Goal: Task Accomplishment & Management: Manage account settings

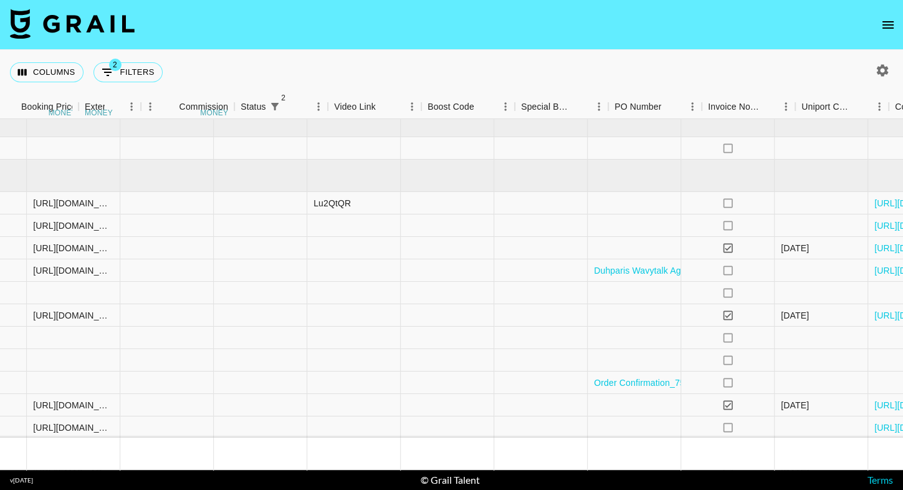
scroll to position [0, 1275]
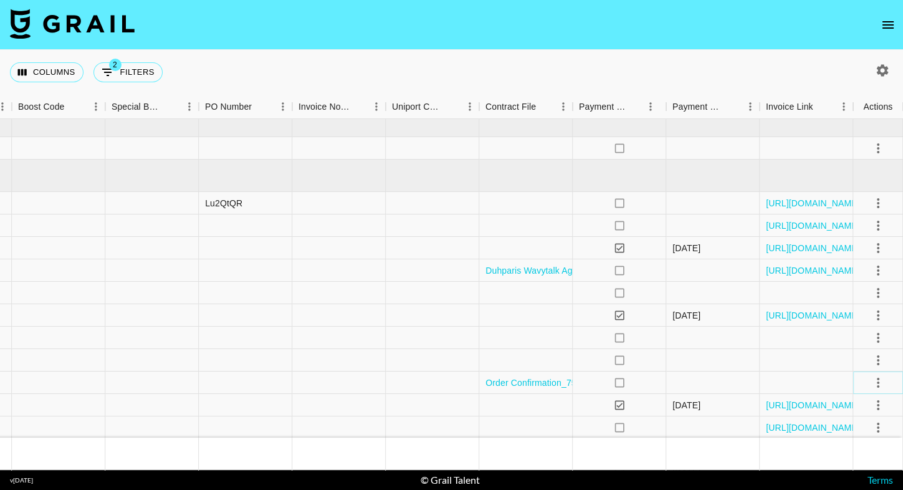
click at [880, 378] on icon "select merge strategy" at bounding box center [878, 382] width 15 height 15
click at [862, 267] on li "Confirm" at bounding box center [862, 265] width 81 height 22
click at [861, 307] on li "Draft Created" at bounding box center [862, 310] width 81 height 22
click at [704, 72] on div "Columns 2 Filters + Booking" at bounding box center [451, 72] width 903 height 45
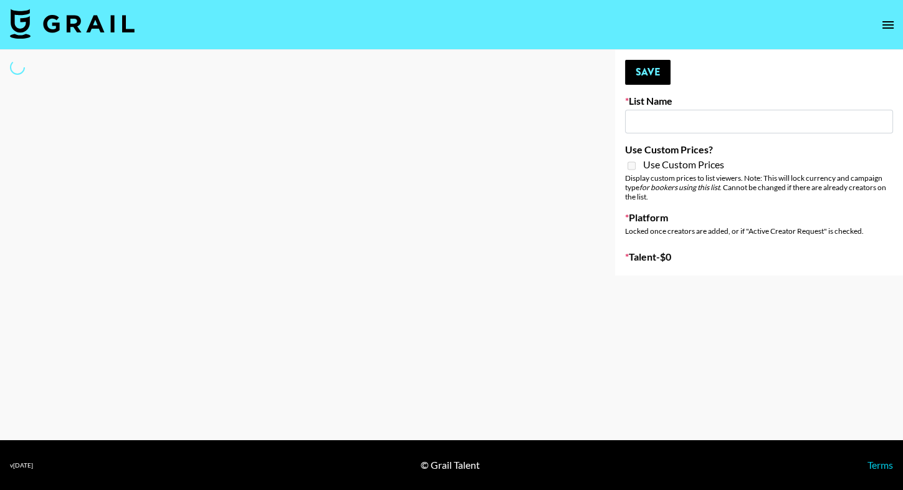
type input "IRL LA & NYC Activations - Diamond Cafe"
select select "Song"
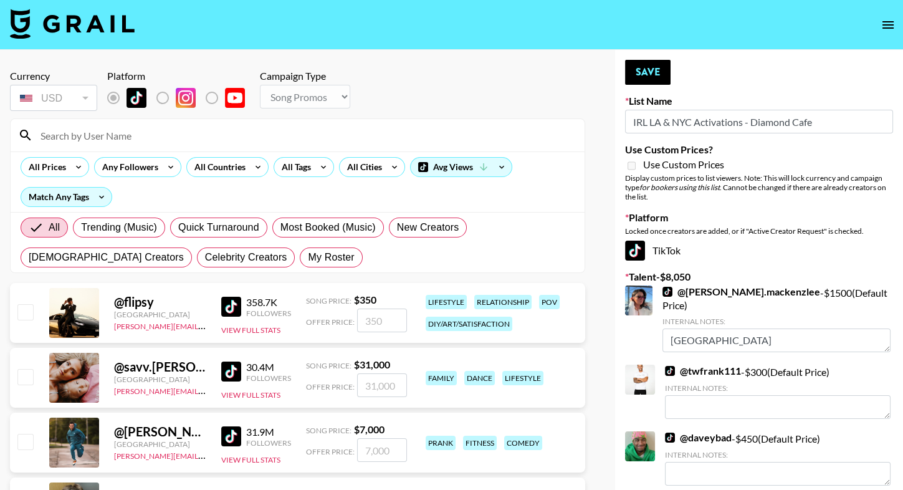
click at [244, 131] on input at bounding box center [305, 135] width 544 height 20
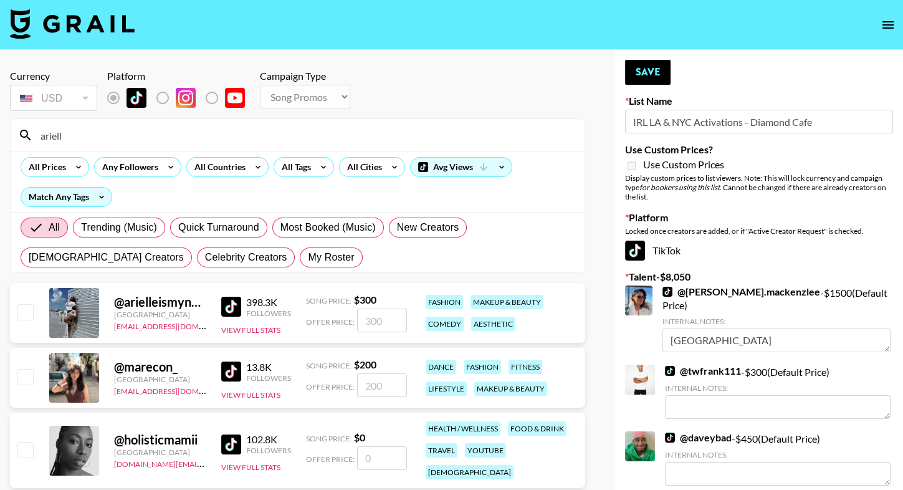
type input "ariell"
click at [26, 311] on input "checkbox" at bounding box center [24, 311] width 15 height 15
checkbox input "true"
drag, startPoint x: 389, startPoint y: 317, endPoint x: 331, endPoint y: 317, distance: 58.0
click at [331, 317] on div "Offer Price: 300" at bounding box center [356, 320] width 101 height 24
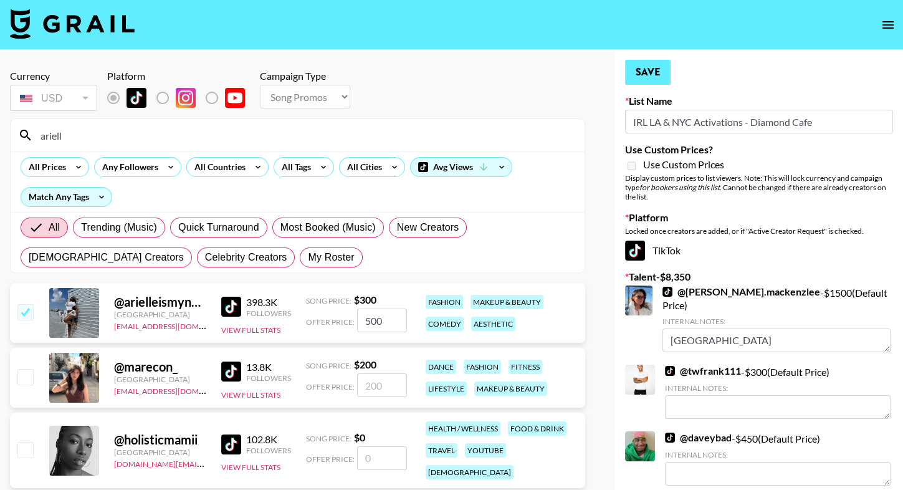
type input "500"
click at [639, 73] on button "Save" at bounding box center [647, 72] width 45 height 25
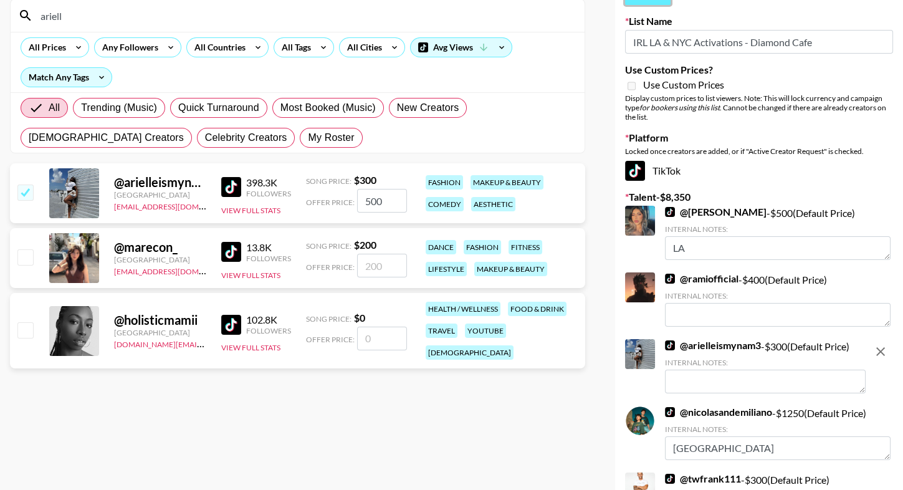
scroll to position [117, 0]
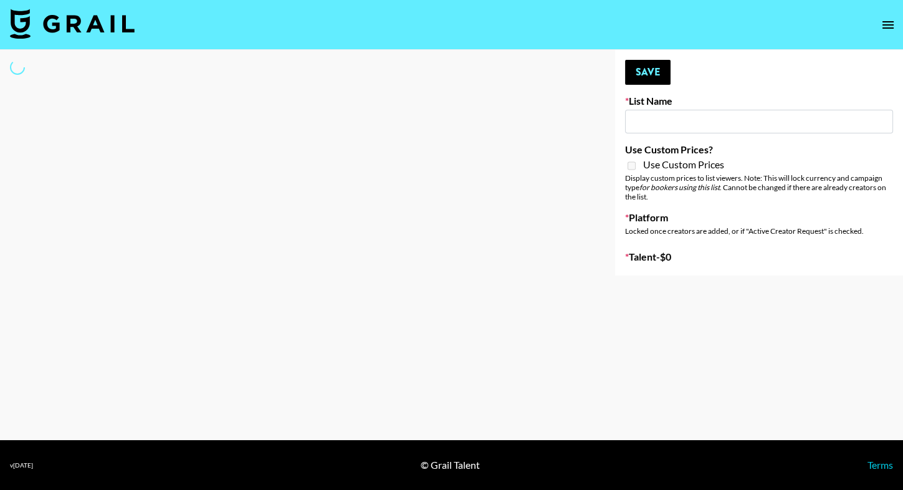
type input "Deebaby Song Promo"
select select "Song"
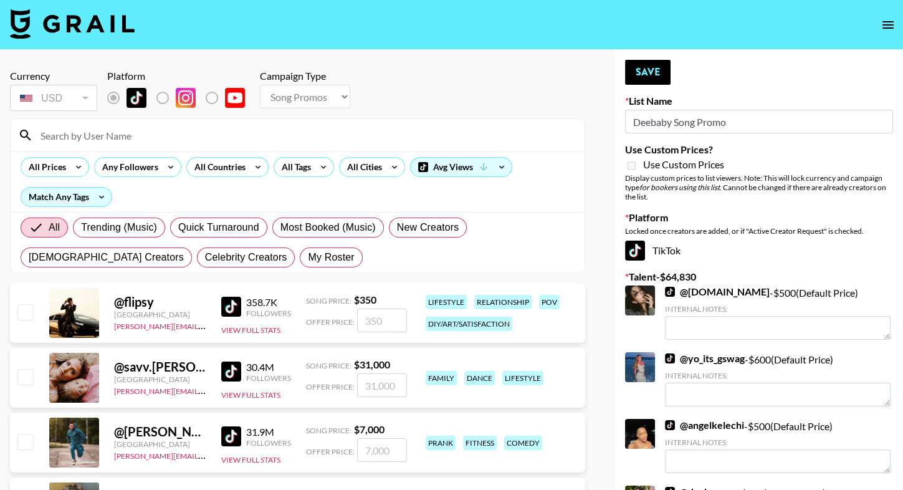
click at [305, 125] on input at bounding box center [305, 135] width 544 height 20
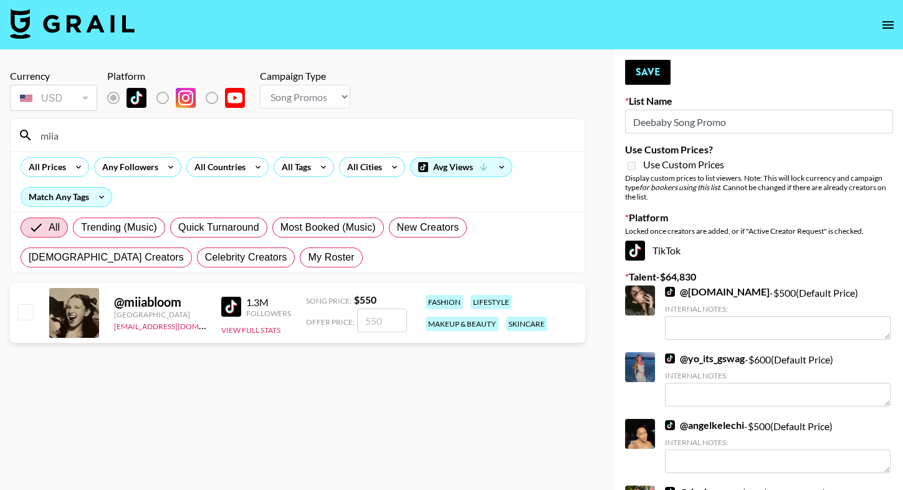
type input "miia"
click at [28, 311] on input "checkbox" at bounding box center [24, 311] width 15 height 15
checkbox input "true"
type input "550"
click at [101, 138] on input "miia" at bounding box center [305, 135] width 544 height 20
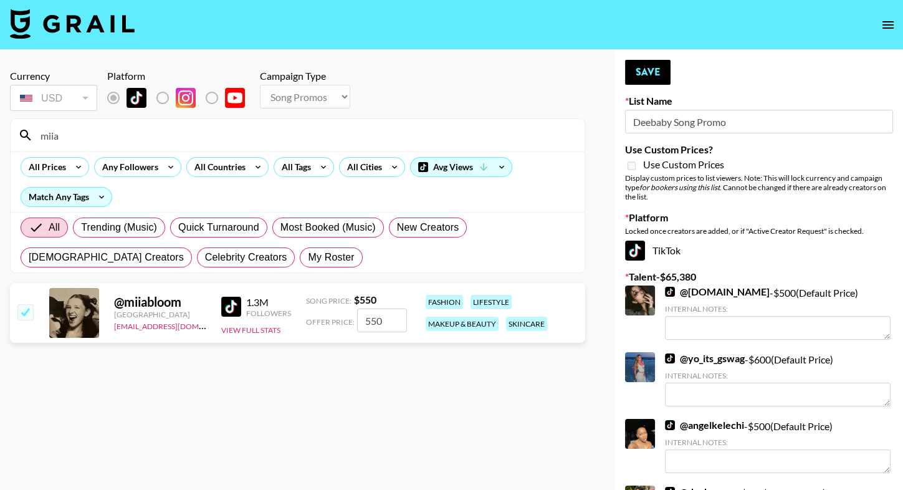
click at [101, 138] on input "miia" at bounding box center [305, 135] width 544 height 20
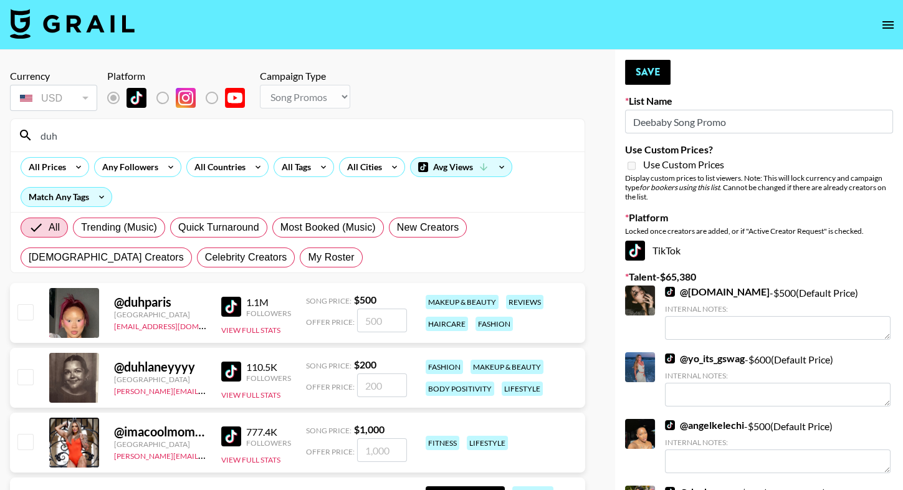
type input "duh"
click at [28, 318] on input "checkbox" at bounding box center [24, 311] width 15 height 15
checkbox input "true"
type input "500"
click at [92, 137] on input "duh" at bounding box center [305, 135] width 544 height 20
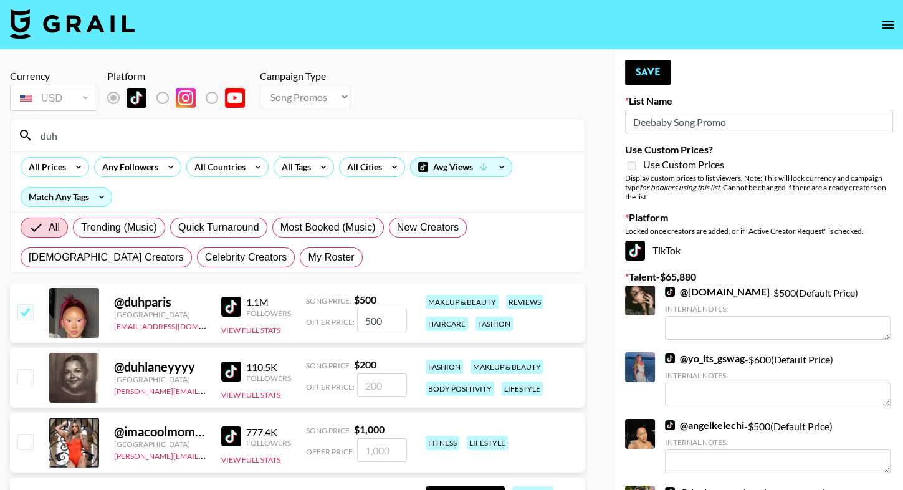
click at [92, 137] on input "duh" at bounding box center [305, 135] width 544 height 20
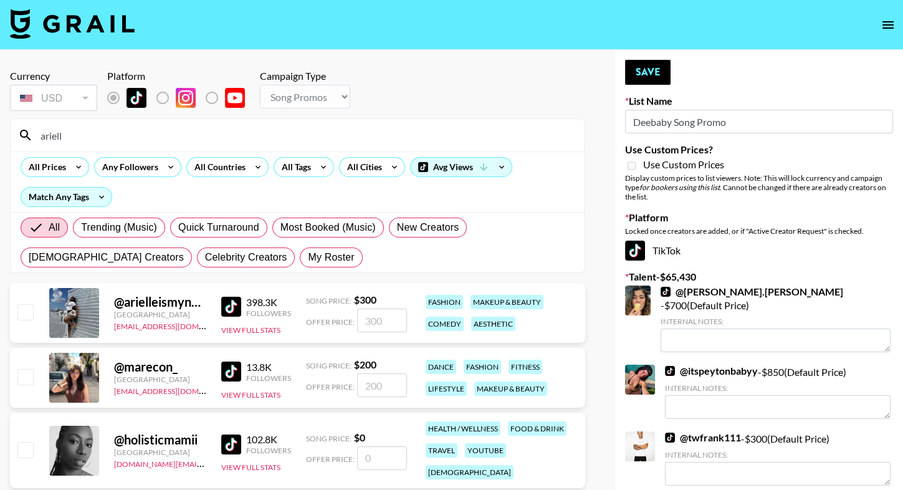
type input "ariell"
click at [28, 313] on input "checkbox" at bounding box center [24, 311] width 15 height 15
checkbox input "true"
type input "300"
click at [82, 136] on input "ariell" at bounding box center [305, 135] width 544 height 20
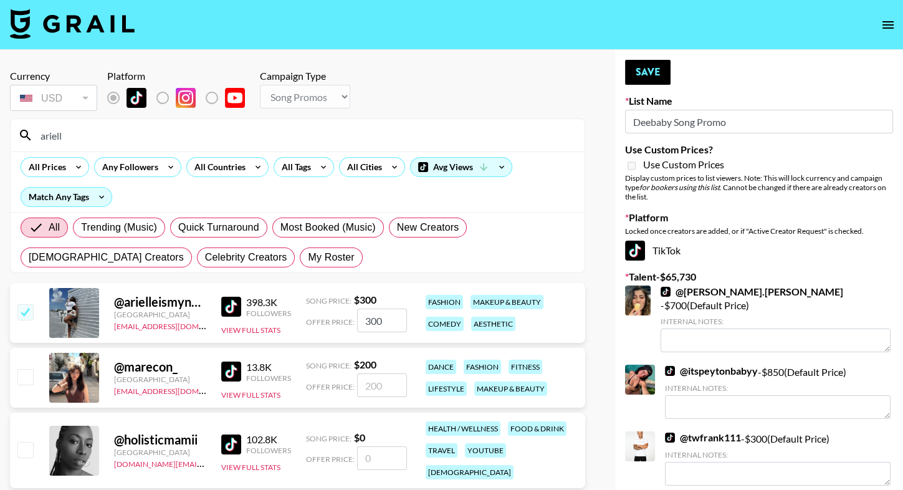
click at [82, 136] on input "ariell" at bounding box center [305, 135] width 544 height 20
click at [308, 255] on span "My Roster" at bounding box center [331, 257] width 46 height 15
click at [308, 257] on input "My Roster" at bounding box center [308, 257] width 0 height 0
radio input "true"
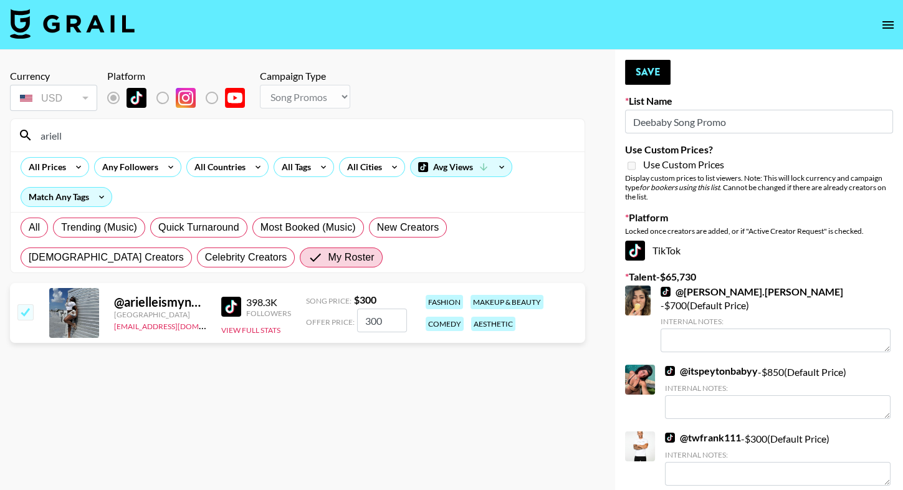
click at [80, 128] on input "ariell" at bounding box center [305, 135] width 544 height 20
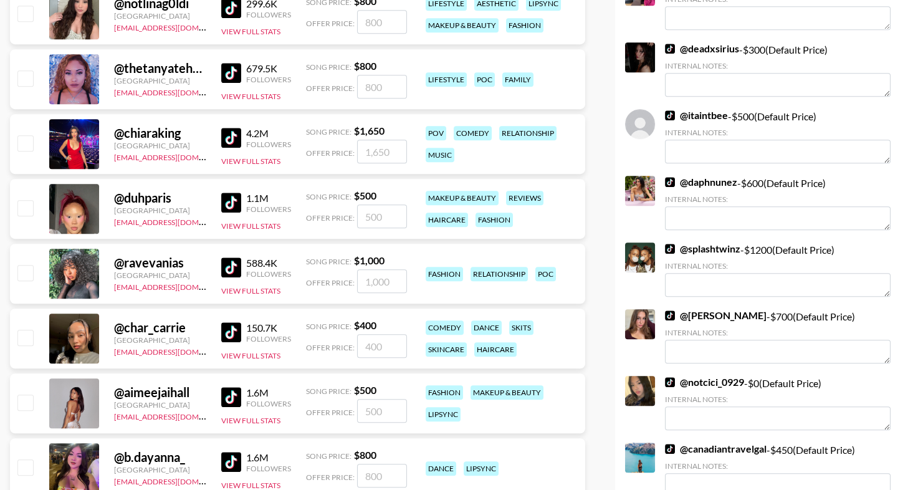
scroll to position [1475, 0]
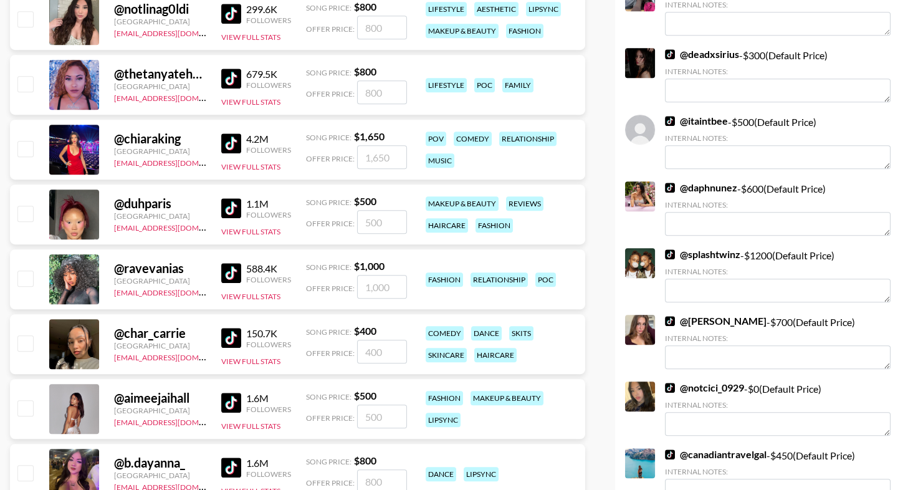
click at [23, 209] on input "checkbox" at bounding box center [24, 213] width 15 height 15
checkbox input "true"
type input "500"
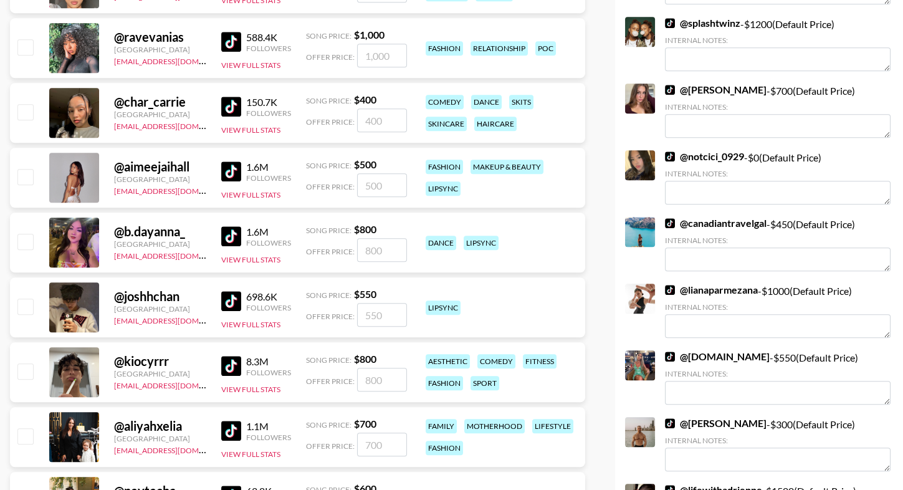
scroll to position [1705, 0]
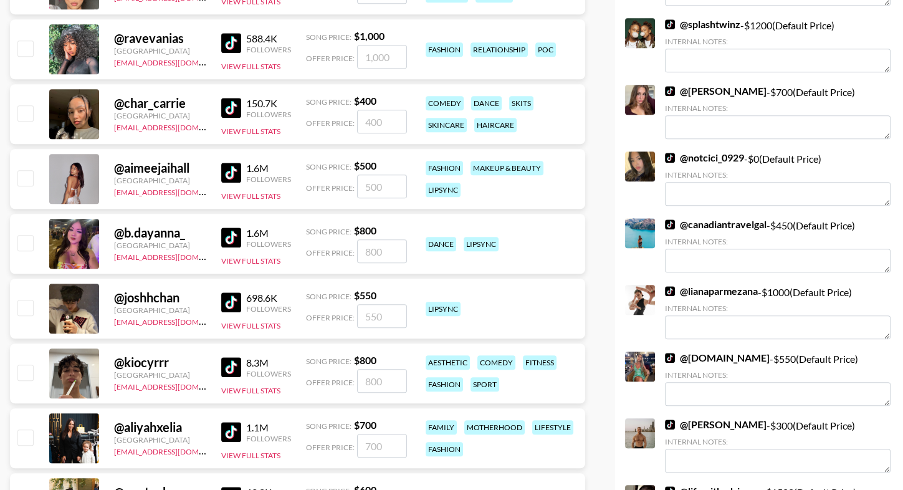
click at [24, 170] on input "checkbox" at bounding box center [24, 177] width 15 height 15
checkbox input "true"
type input "500"
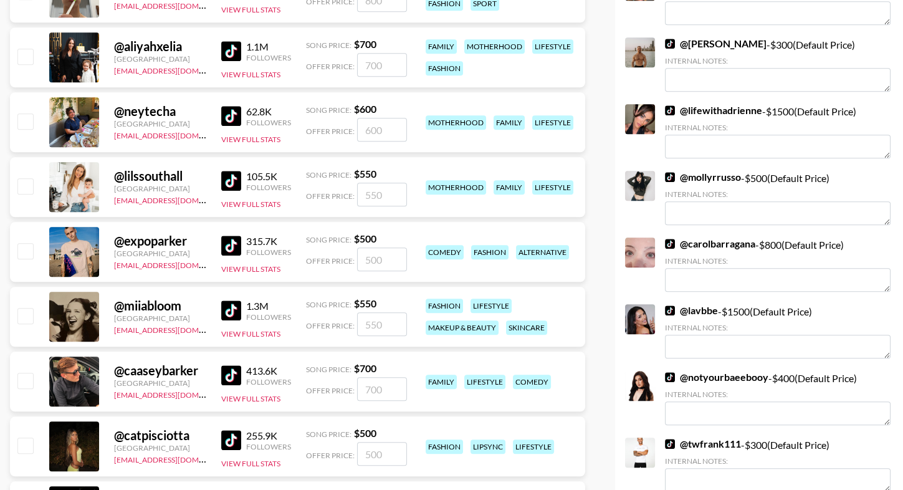
click at [26, 313] on input "checkbox" at bounding box center [24, 315] width 15 height 15
checkbox input "true"
type input "550"
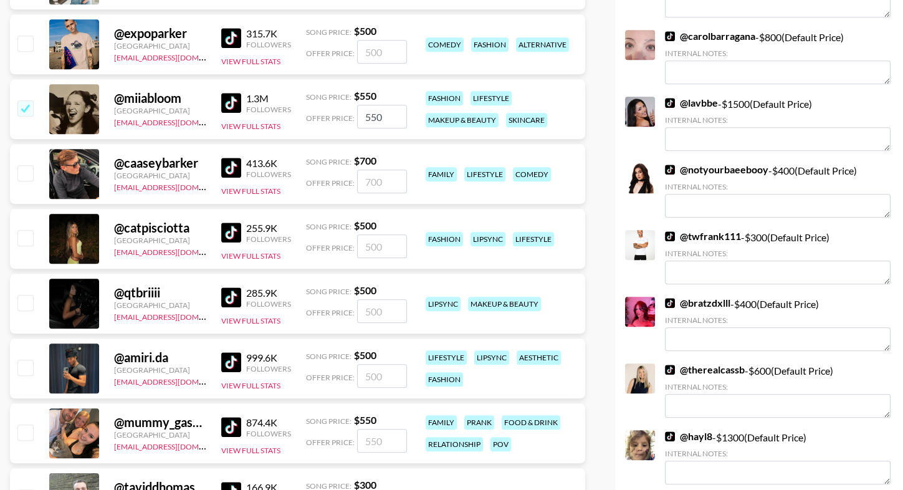
scroll to position [2297, 0]
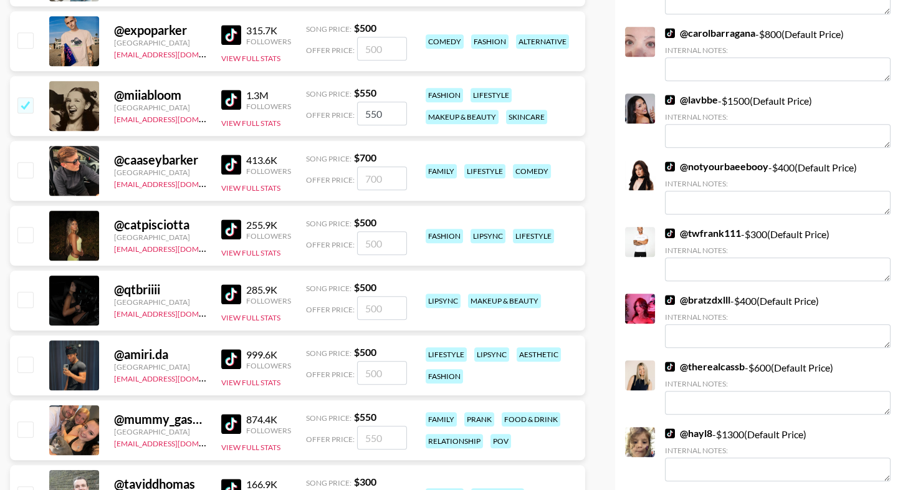
click at [22, 237] on input "checkbox" at bounding box center [24, 234] width 15 height 15
checkbox input "true"
type input "500"
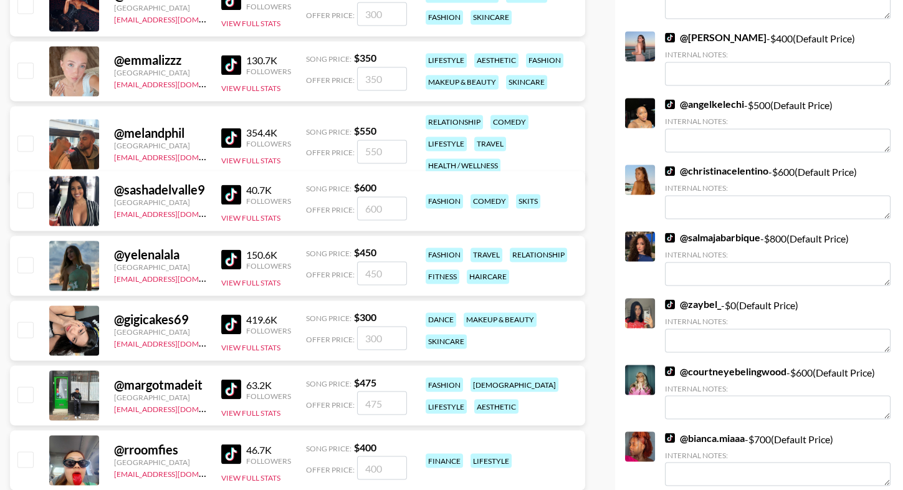
scroll to position [3668, 0]
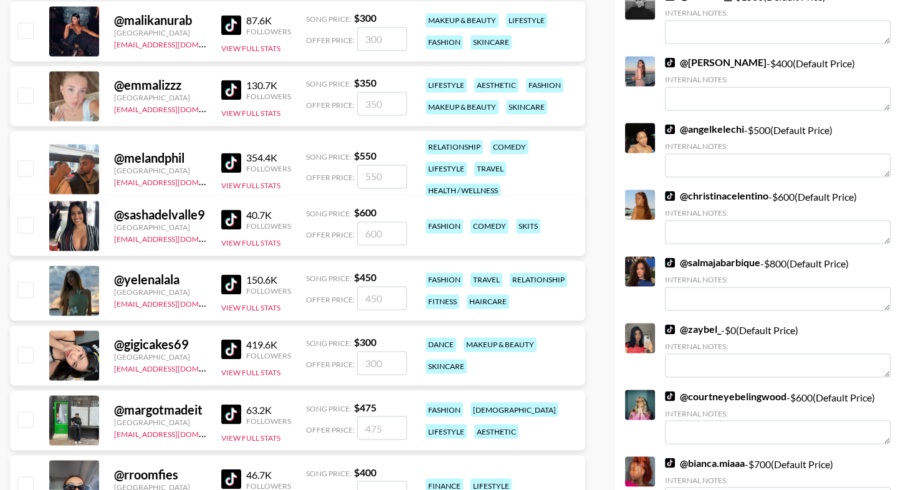
click at [29, 91] on input "checkbox" at bounding box center [24, 94] width 15 height 15
checkbox input "true"
type input "350"
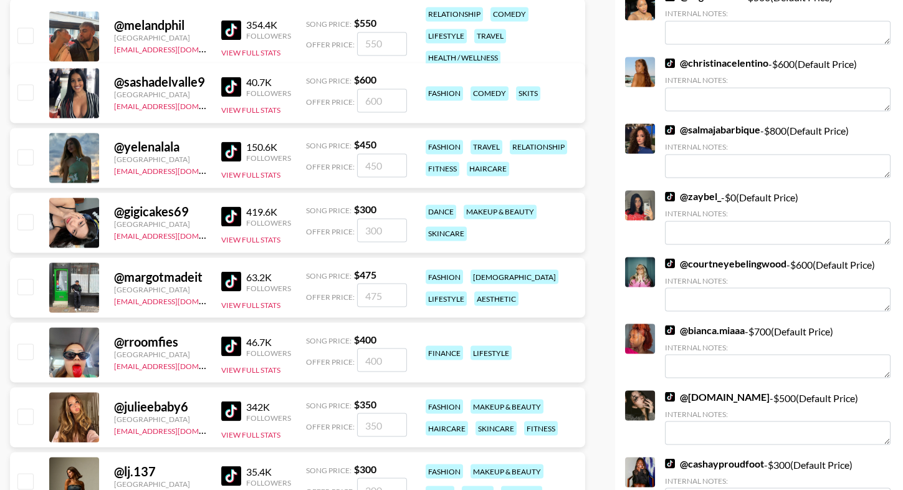
scroll to position [4151, 0]
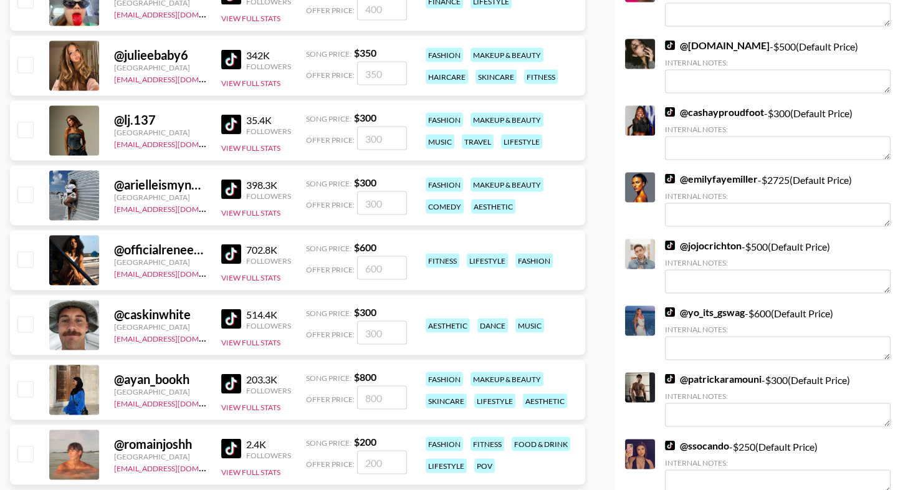
click at [29, 201] on input "checkbox" at bounding box center [24, 194] width 15 height 15
checkbox input "true"
type input "300"
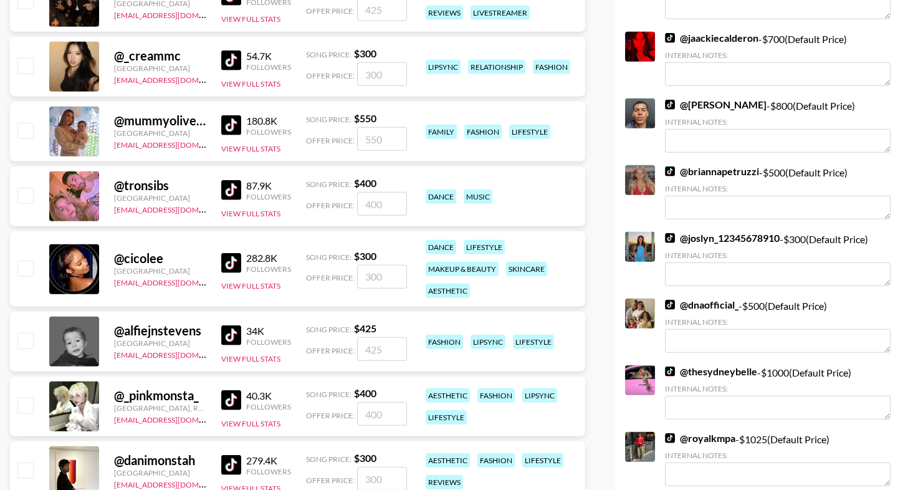
scroll to position [5108, 0]
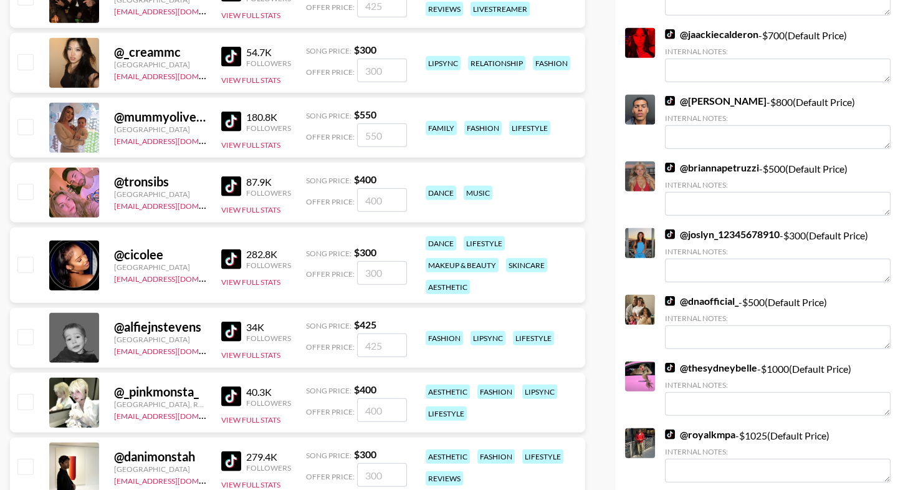
click at [24, 260] on input "checkbox" at bounding box center [24, 264] width 15 height 15
checkbox input "true"
type input "300"
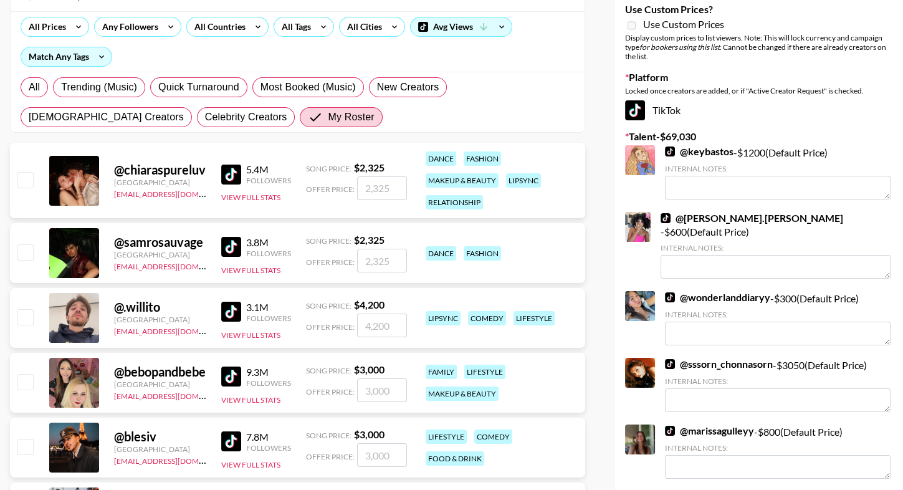
scroll to position [0, 0]
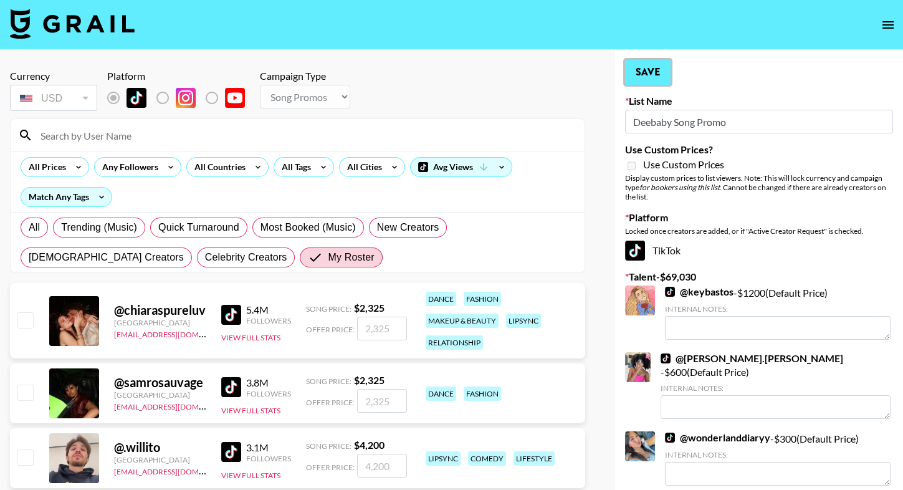
click at [646, 79] on button "Save" at bounding box center [647, 72] width 45 height 25
